Goal: Task Accomplishment & Management: Complete application form

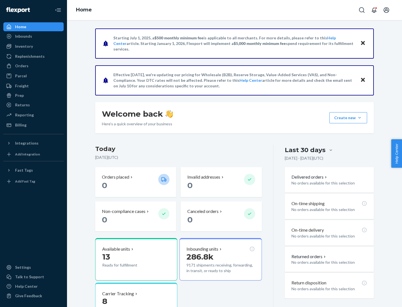
click at [360, 118] on button "Create new Create new inbound Create new order Create new product" at bounding box center [349, 117] width 38 height 11
click at [34, 36] on div "Inbounds" at bounding box center [33, 36] width 59 height 8
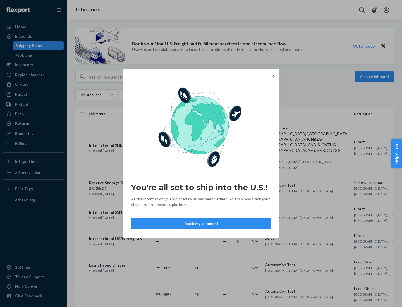
click at [201, 224] on button "Track my shipment" at bounding box center [201, 223] width 140 height 11
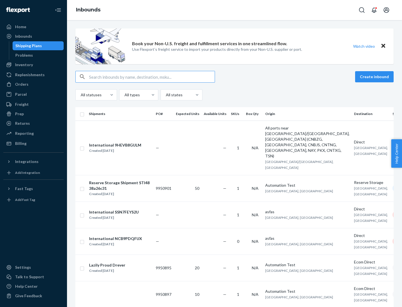
click at [376, 77] on button "Create inbound" at bounding box center [374, 76] width 39 height 11
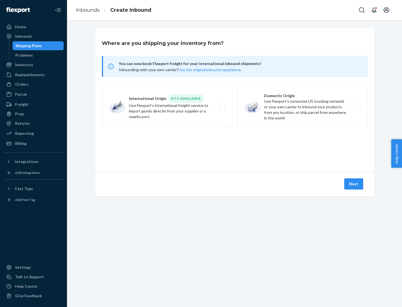
click at [167, 107] on label "International Origin DTC Available Use Flexport's international freight service…" at bounding box center [167, 107] width 131 height 42
click at [222, 107] on input "International Origin DTC Available Use Flexport's international freight service…" at bounding box center [224, 107] width 4 height 4
radio input "true"
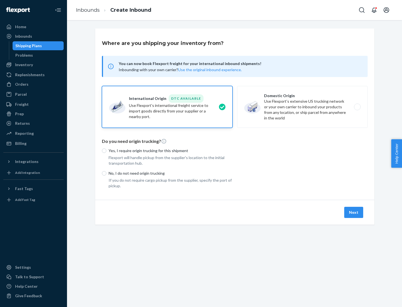
click at [171, 173] on p "No, I do not need origin trucking" at bounding box center [171, 174] width 124 height 6
click at [106, 173] on input "No, I do not need origin trucking" at bounding box center [104, 173] width 4 height 4
radio input "true"
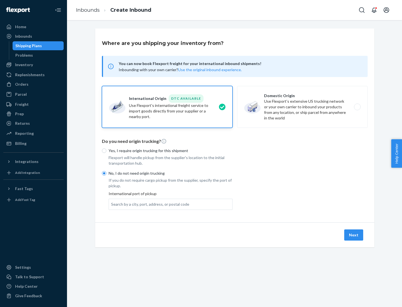
click at [149, 204] on div "Search by a city, port, address, or postal code" at bounding box center [150, 205] width 78 height 6
click at [112, 204] on input "Search by a city, port, address, or postal code" at bounding box center [111, 205] width 1 height 6
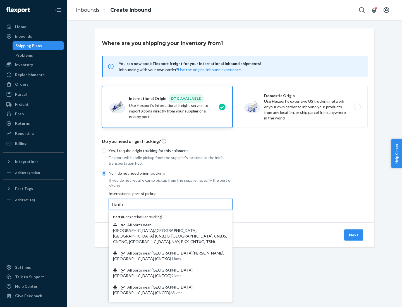
click at [165, 225] on span "| All ports near [GEOGRAPHIC_DATA]/[GEOGRAPHIC_DATA], [GEOGRAPHIC_DATA] (CNBZG,…" at bounding box center [170, 234] width 114 height 22
click at [124, 207] on input "Tianjin" at bounding box center [117, 205] width 12 height 6
type input "All ports near [GEOGRAPHIC_DATA]/[GEOGRAPHIC_DATA], [GEOGRAPHIC_DATA] (CNBZG, […"
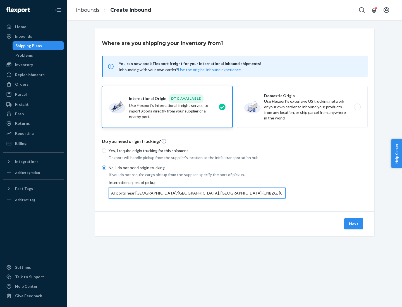
click at [354, 224] on button "Next" at bounding box center [354, 224] width 19 height 11
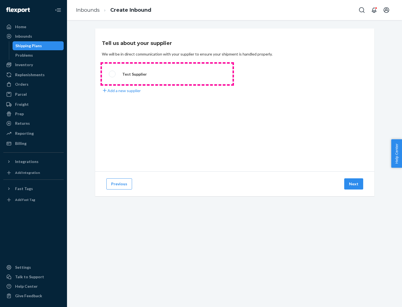
click at [167, 74] on label "Test Supplier" at bounding box center [167, 74] width 131 height 21
click at [113, 74] on input "Test Supplier" at bounding box center [111, 74] width 4 height 4
radio input "true"
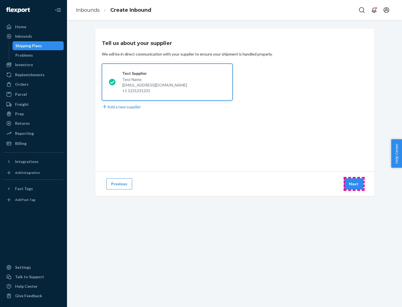
click at [354, 184] on button "Next" at bounding box center [354, 184] width 19 height 11
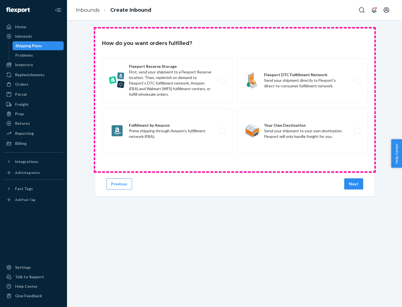
click at [235, 100] on div "Flexport Reserve Storage First, send your shipment to a Flexport Reserve locati…" at bounding box center [235, 106] width 266 height 97
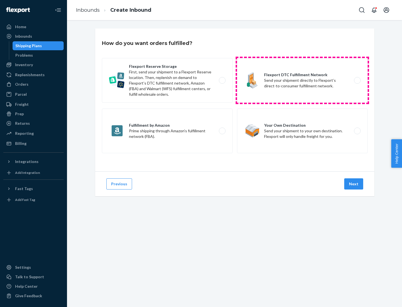
click at [303, 80] on label "Flexport DTC Fulfillment Network Send your shipment directly to Flexport’s dire…" at bounding box center [302, 80] width 131 height 45
click at [357, 80] on input "Flexport DTC Fulfillment Network Send your shipment directly to Flexport’s dire…" at bounding box center [359, 81] width 4 height 4
radio input "true"
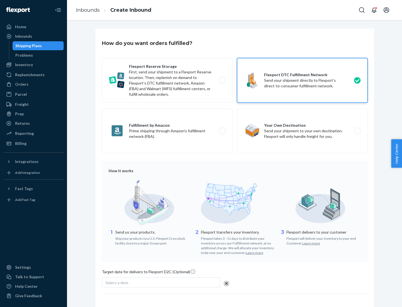
scroll to position [41, 0]
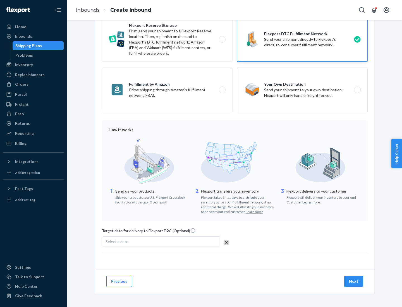
click at [354, 281] on button "Next" at bounding box center [354, 281] width 19 height 11
